Goal: Find specific page/section: Find specific page/section

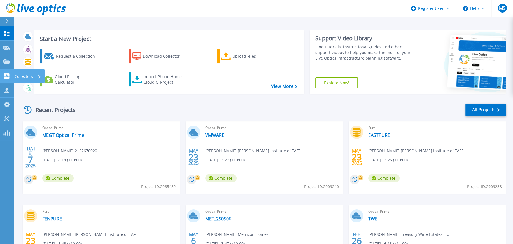
click at [8, 76] on icon at bounding box center [6, 75] width 5 height 5
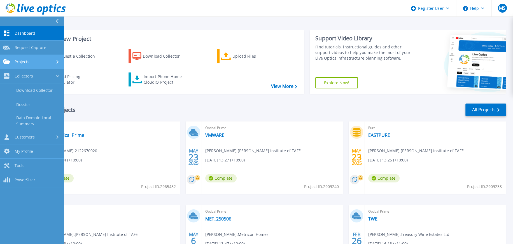
click at [28, 63] on span "Projects" at bounding box center [22, 61] width 15 height 5
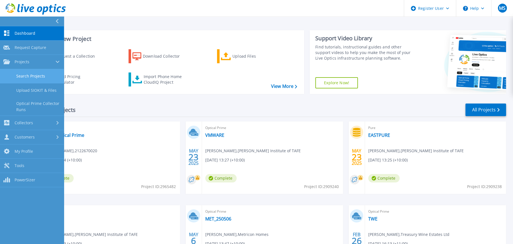
click at [30, 71] on link "Search Projects" at bounding box center [32, 76] width 64 height 14
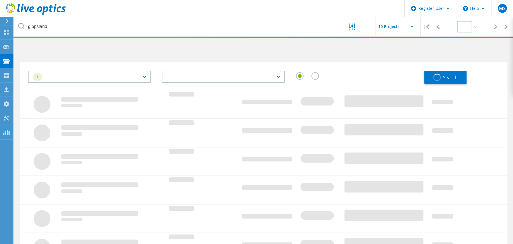
type input "1"
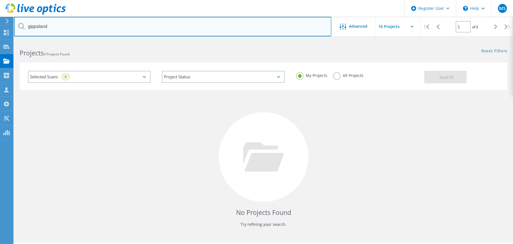
click at [33, 26] on input "gippsland" at bounding box center [172, 27] width 317 height 20
type input "nutrien"
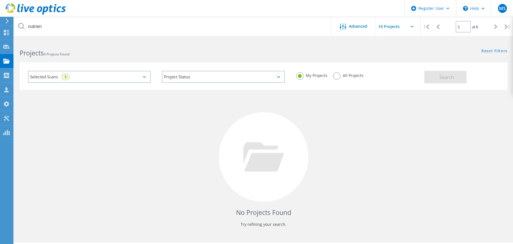
click at [341, 76] on label "All Projects" at bounding box center [348, 74] width 31 height 5
click at [0, 0] on input "All Projects" at bounding box center [0, 0] width 0 height 0
click at [449, 79] on span "Search" at bounding box center [446, 77] width 15 height 6
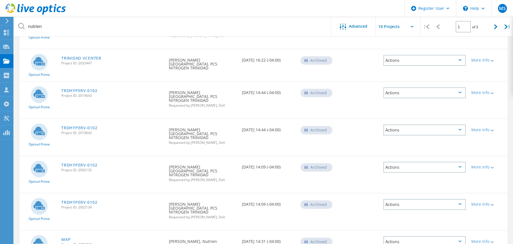
scroll to position [204, 0]
click at [66, 237] on link "MAP" at bounding box center [65, 239] width 9 height 4
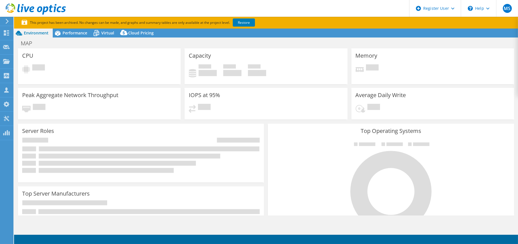
select select "USD"
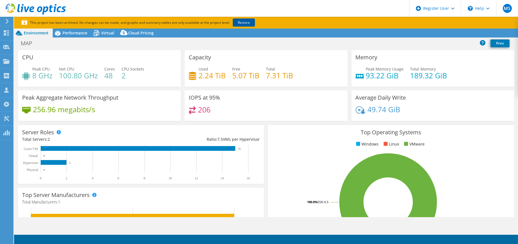
click at [245, 23] on link "Restore" at bounding box center [244, 22] width 22 height 8
click at [80, 31] on span "Performance" at bounding box center [74, 32] width 25 height 5
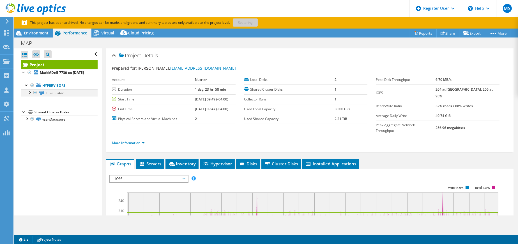
click at [31, 95] on div at bounding box center [30, 92] width 6 height 6
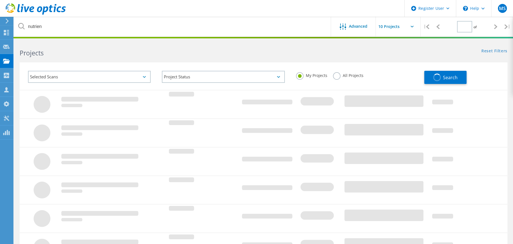
type input "1"
